Goal: Participate in discussion

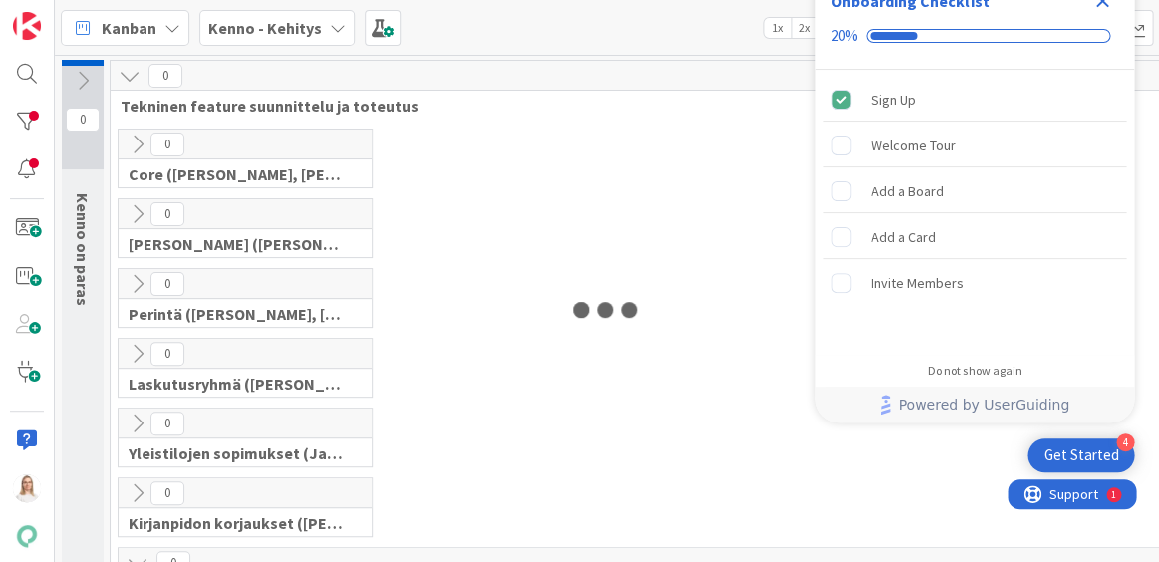
click at [1100, 3] on icon "Close Checklist" at bounding box center [1102, 1] width 13 height 13
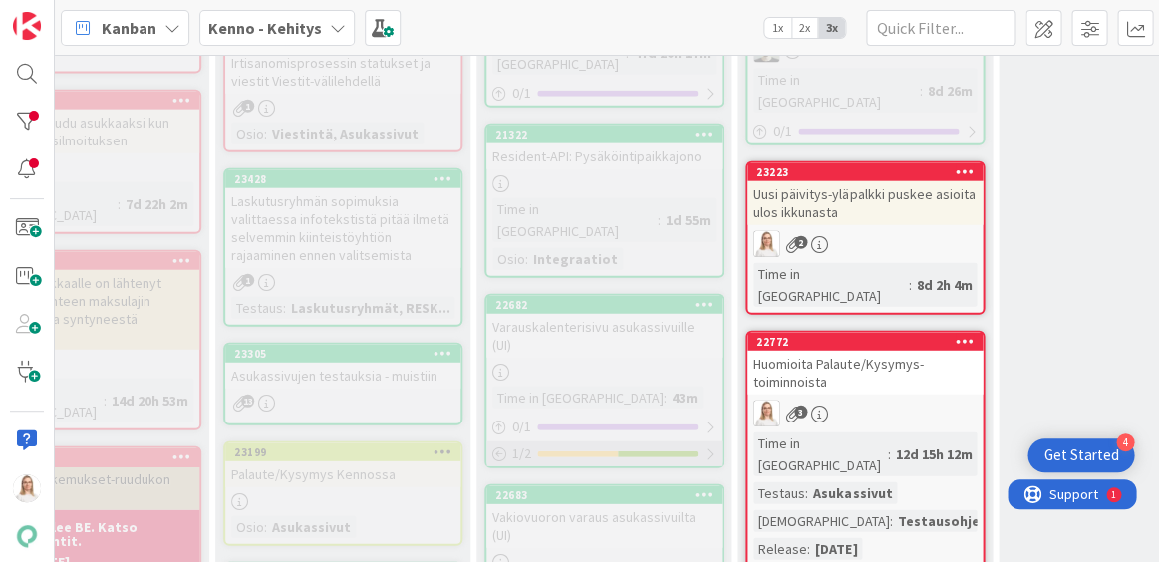
scroll to position [1151, 171]
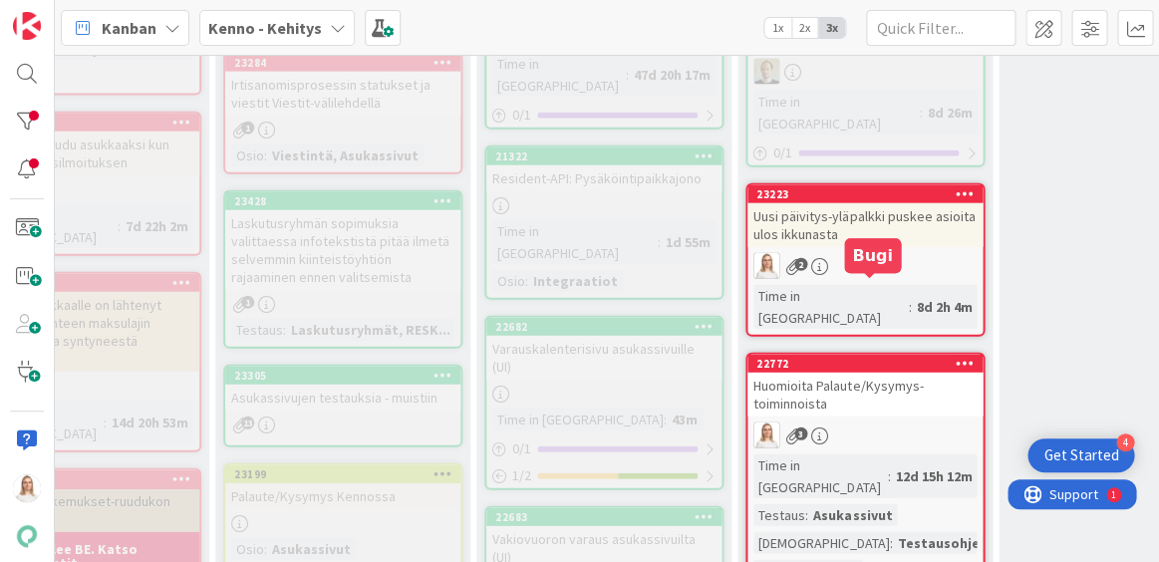
click at [832, 357] on div "22772" at bounding box center [869, 364] width 226 height 14
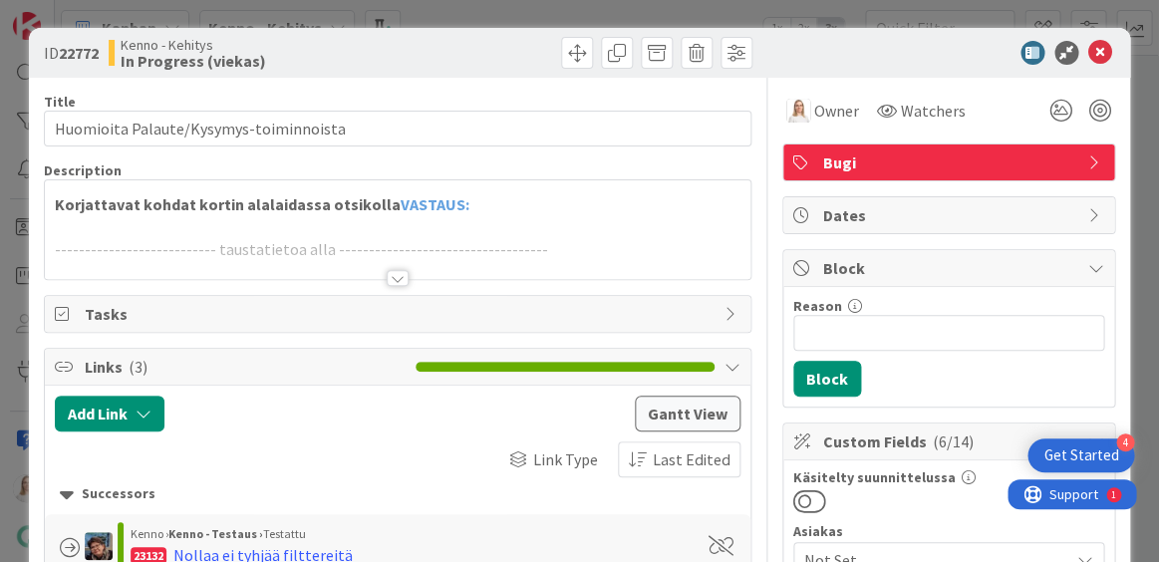
click at [399, 273] on div at bounding box center [398, 278] width 22 height 16
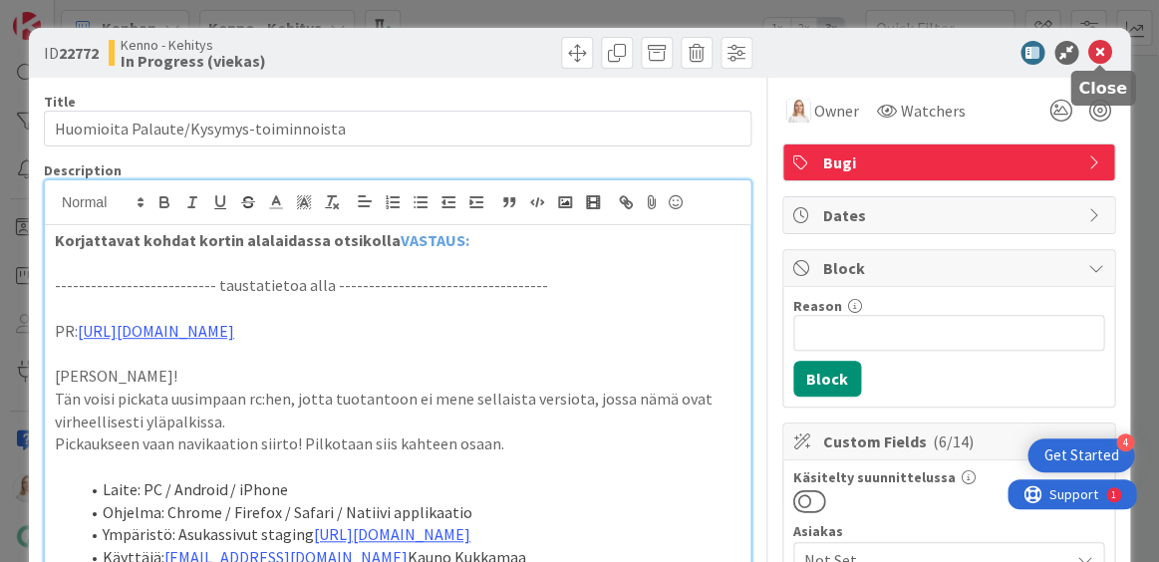
click at [1096, 48] on icon at bounding box center [1100, 53] width 24 height 24
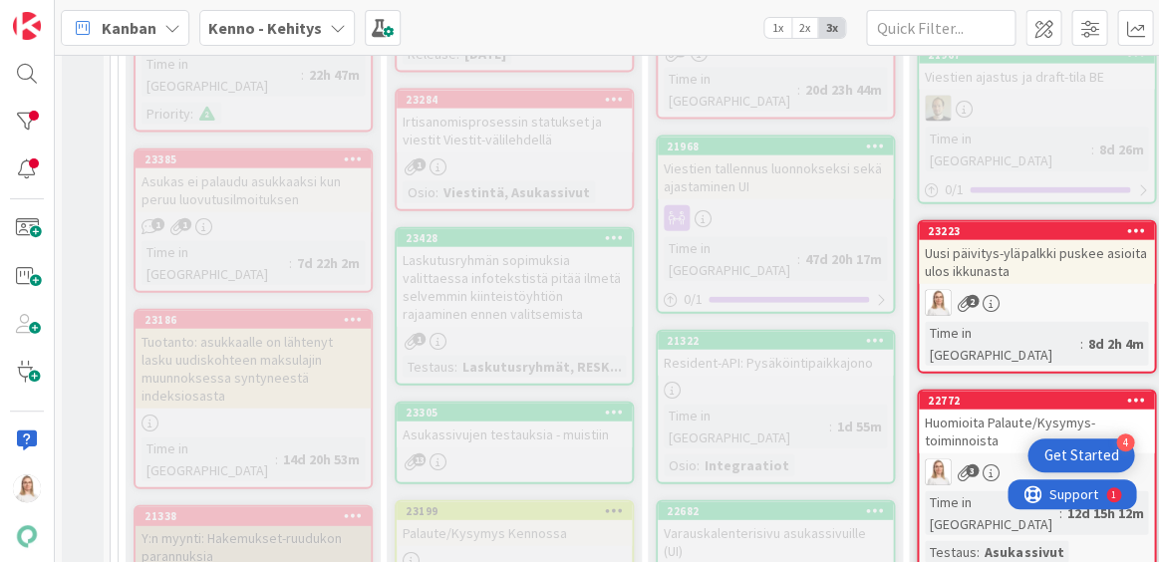
scroll to position [1121, 0]
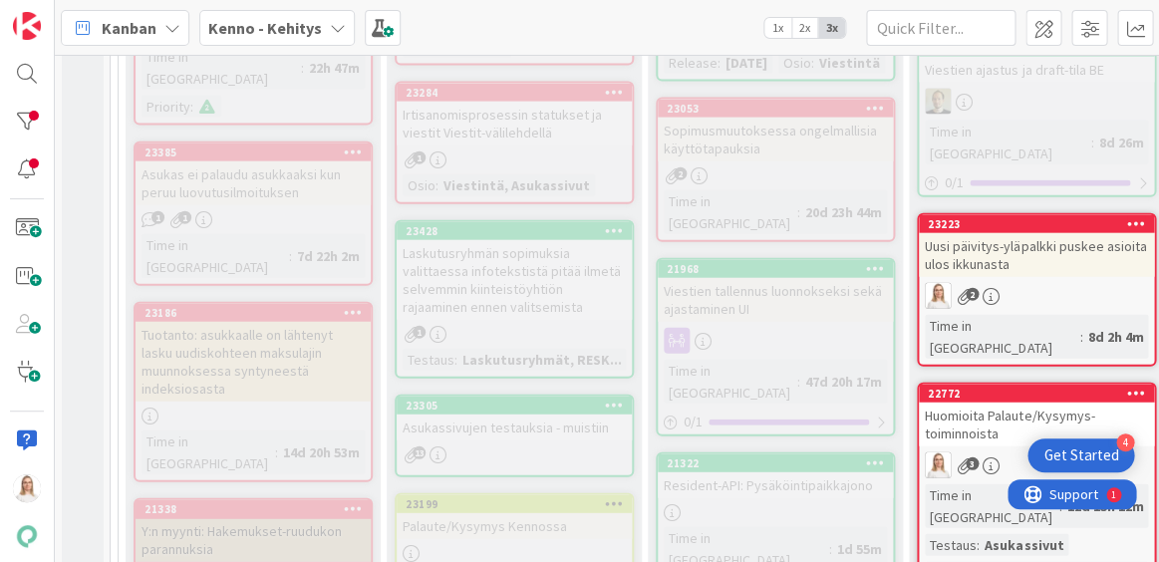
click at [987, 387] on div "22772" at bounding box center [1041, 394] width 226 height 14
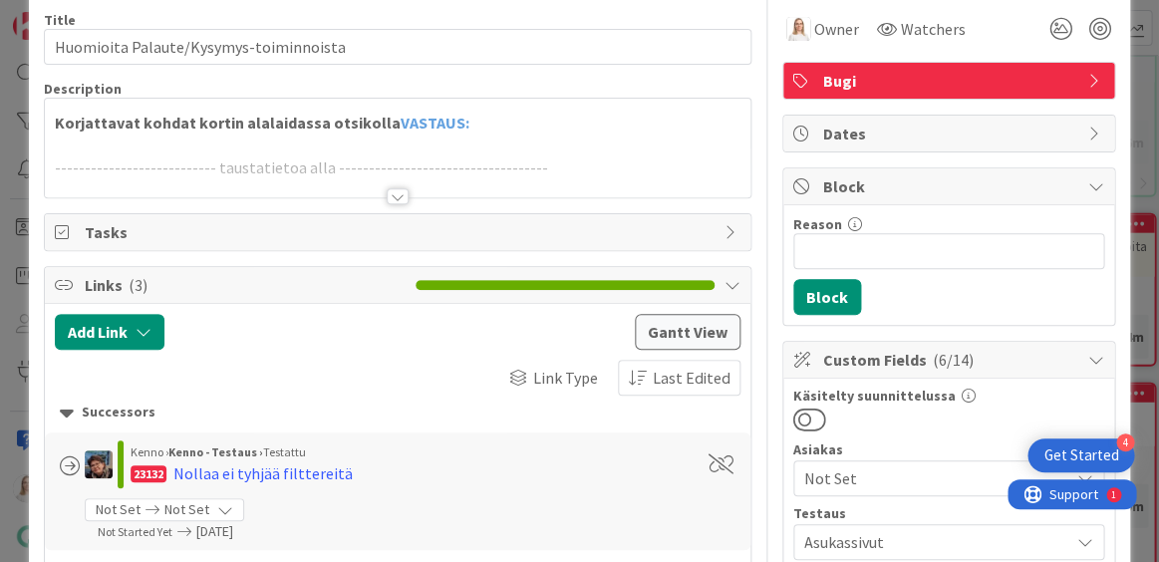
scroll to position [84, 0]
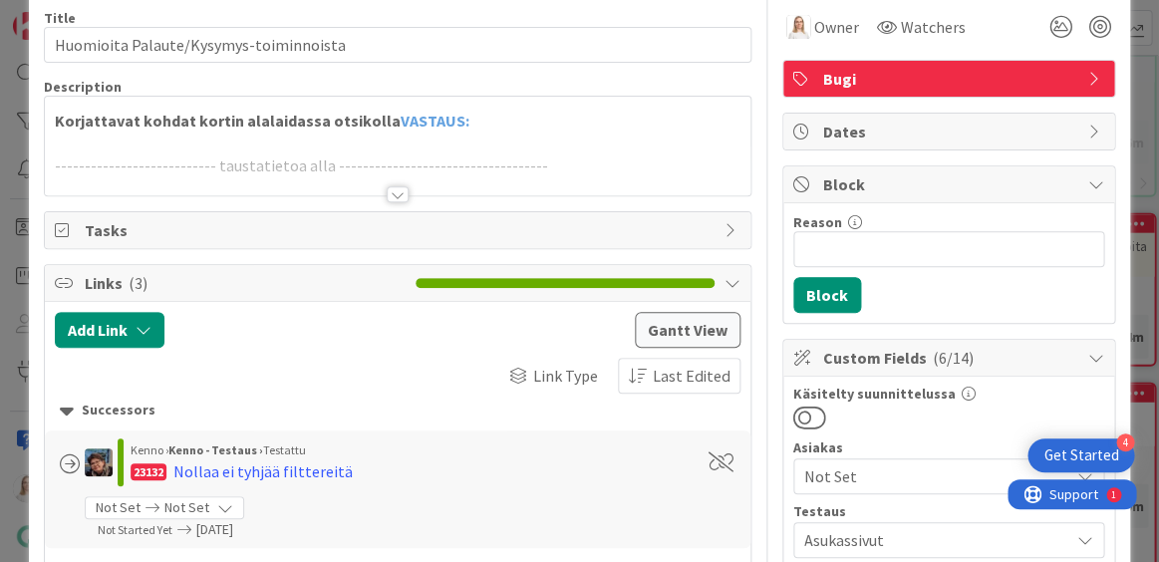
click at [395, 189] on div at bounding box center [398, 194] width 22 height 16
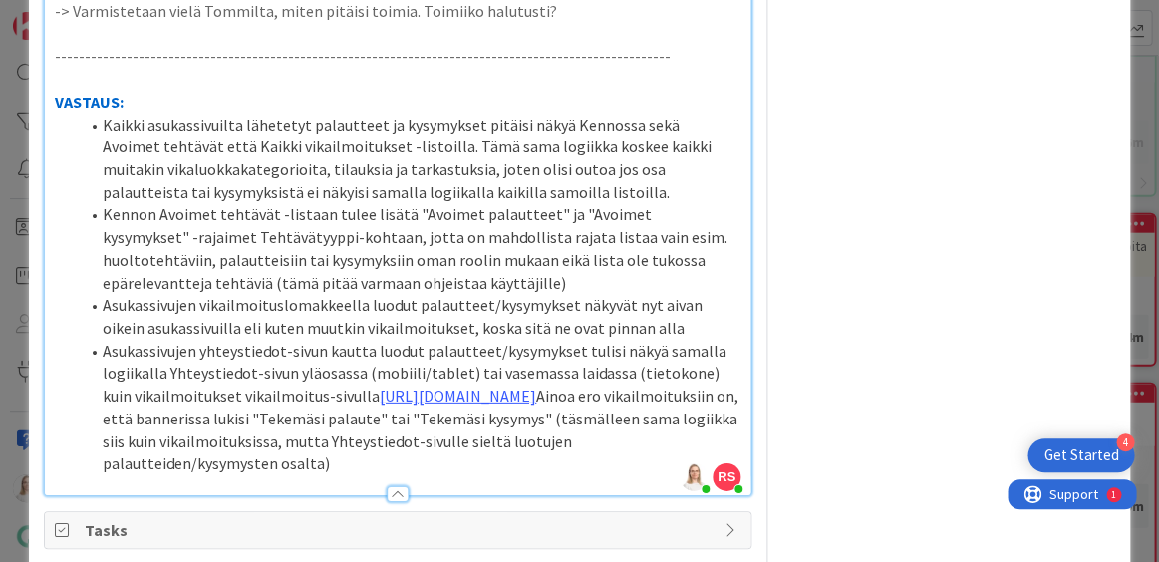
scroll to position [3231, 0]
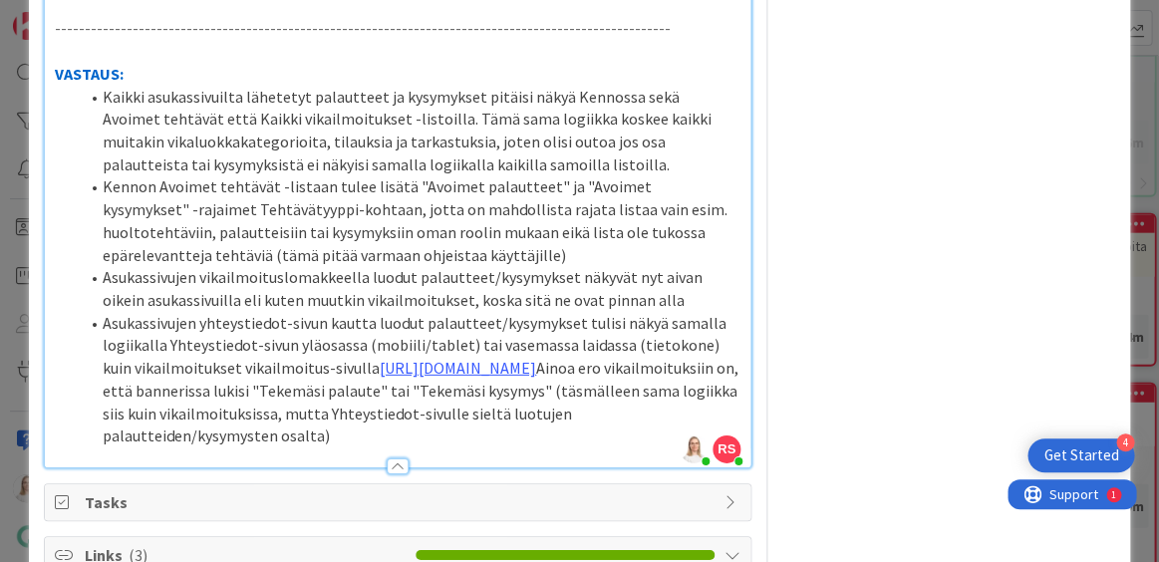
click at [343, 447] on li "Asukassivujen yhteystiedot-sivun kautta luodut palautteet/kysymykset tulisi näk…" at bounding box center [410, 380] width 662 height 136
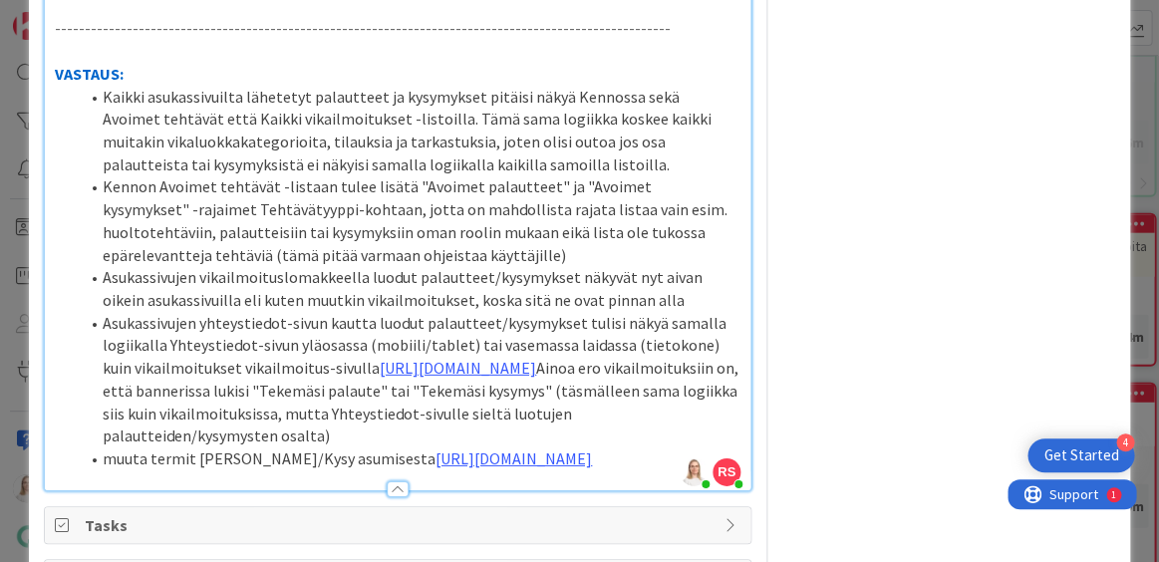
click at [434, 466] on li "muuta termit [PERSON_NAME]/Kysy asumisesta [URL][DOMAIN_NAME]" at bounding box center [410, 458] width 662 height 23
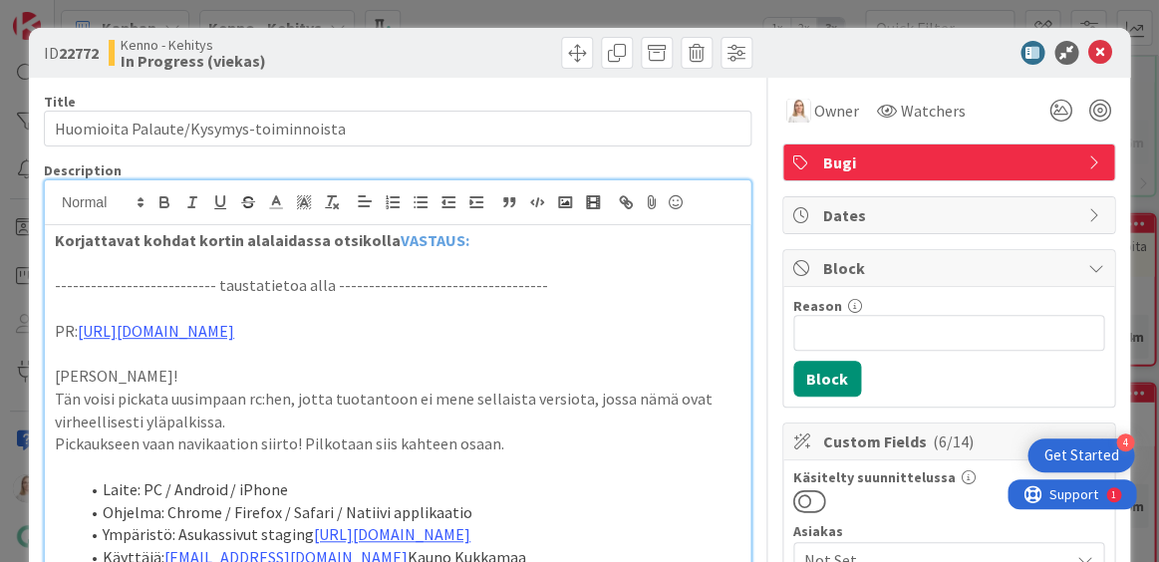
scroll to position [0, 0]
click at [1105, 50] on icon at bounding box center [1100, 53] width 24 height 24
